Goal: Information Seeking & Learning: Learn about a topic

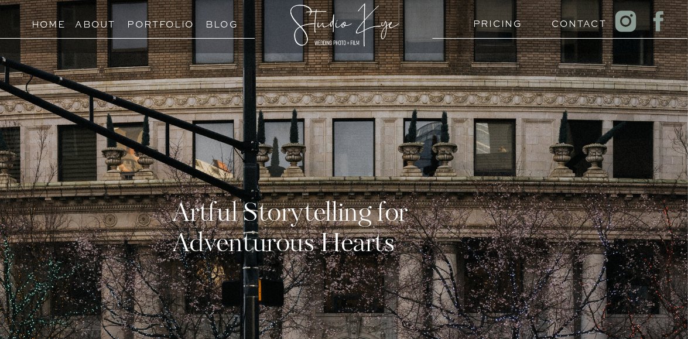
click at [161, 26] on h3 "Portfolio" at bounding box center [153, 21] width 52 height 11
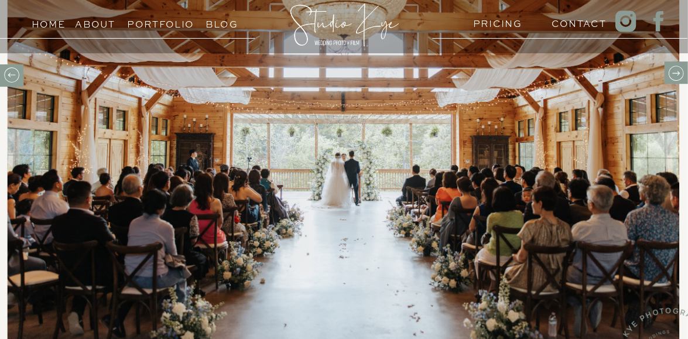
scroll to position [586, 0]
click at [492, 23] on h3 "PRICING" at bounding box center [495, 20] width 44 height 11
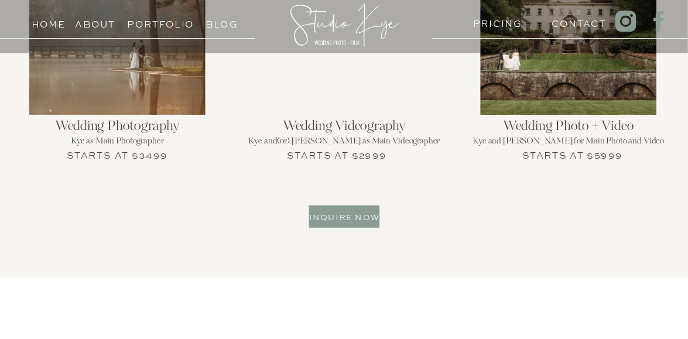
scroll to position [1348, 0]
